Goal: Information Seeking & Learning: Learn about a topic

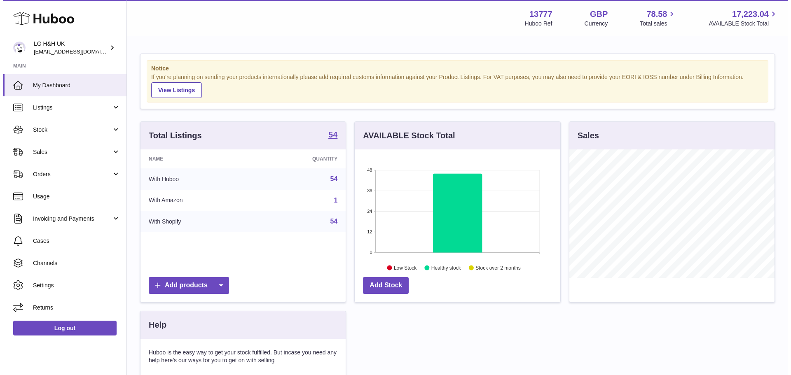
scroll to position [128, 205]
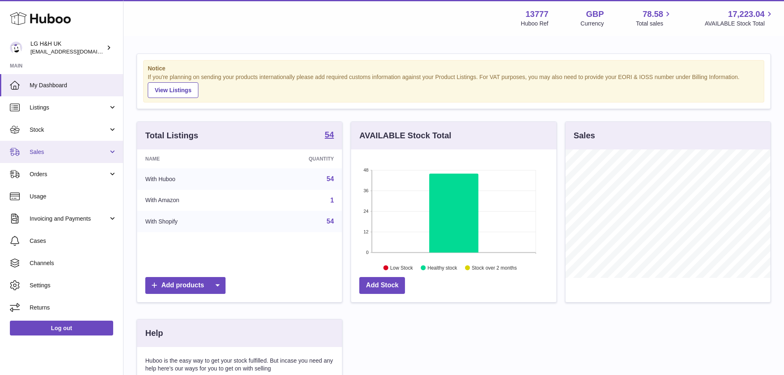
click at [37, 146] on link "Sales" at bounding box center [61, 152] width 123 height 22
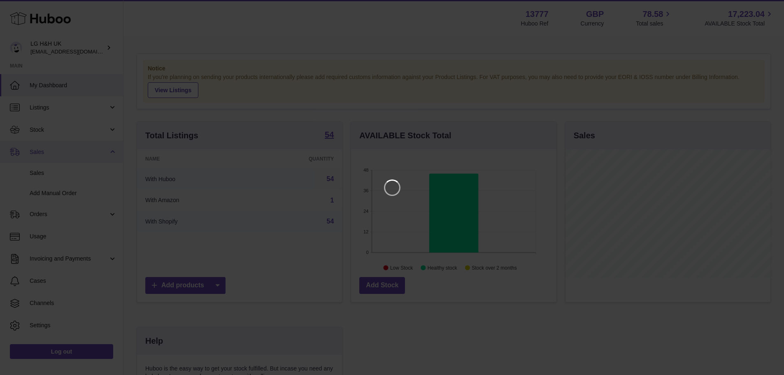
scroll to position [128, 208]
click at [767, 7] on icon "Close" at bounding box center [769, 7] width 10 height 10
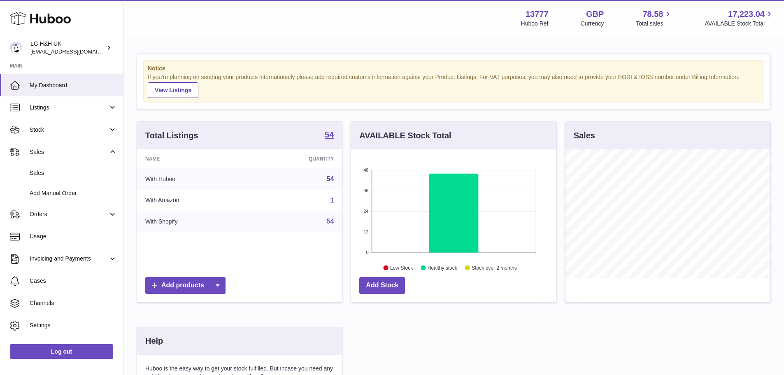
scroll to position [411593, 411516]
click at [40, 152] on span "Sales" at bounding box center [69, 152] width 79 height 8
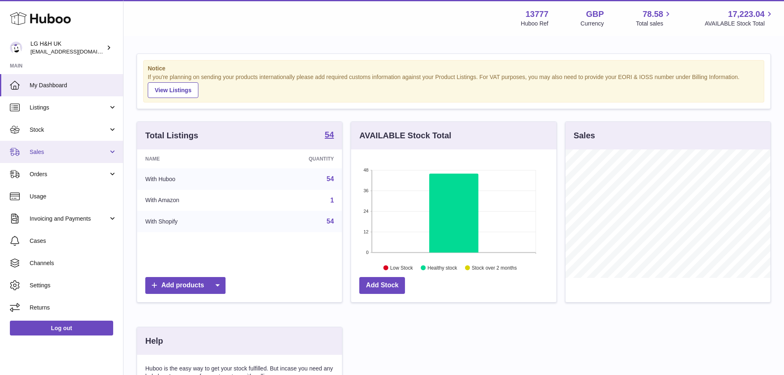
click at [43, 155] on span "Sales" at bounding box center [69, 152] width 79 height 8
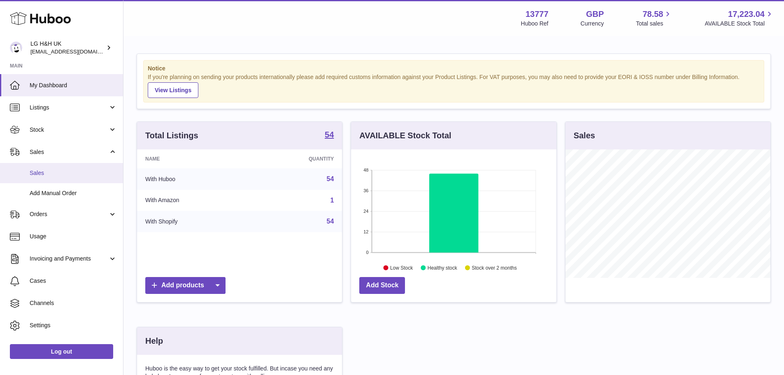
click at [41, 170] on span "Sales" at bounding box center [73, 173] width 87 height 8
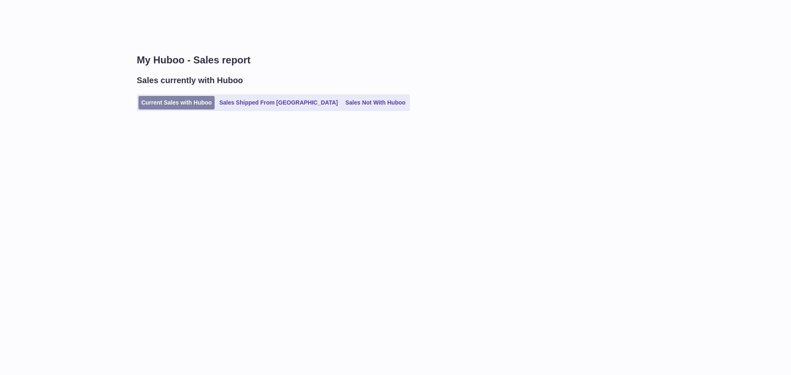
click at [176, 103] on link "Current Sales with Huboo" at bounding box center [176, 103] width 76 height 14
